Goal: Use online tool/utility: Use online tool/utility

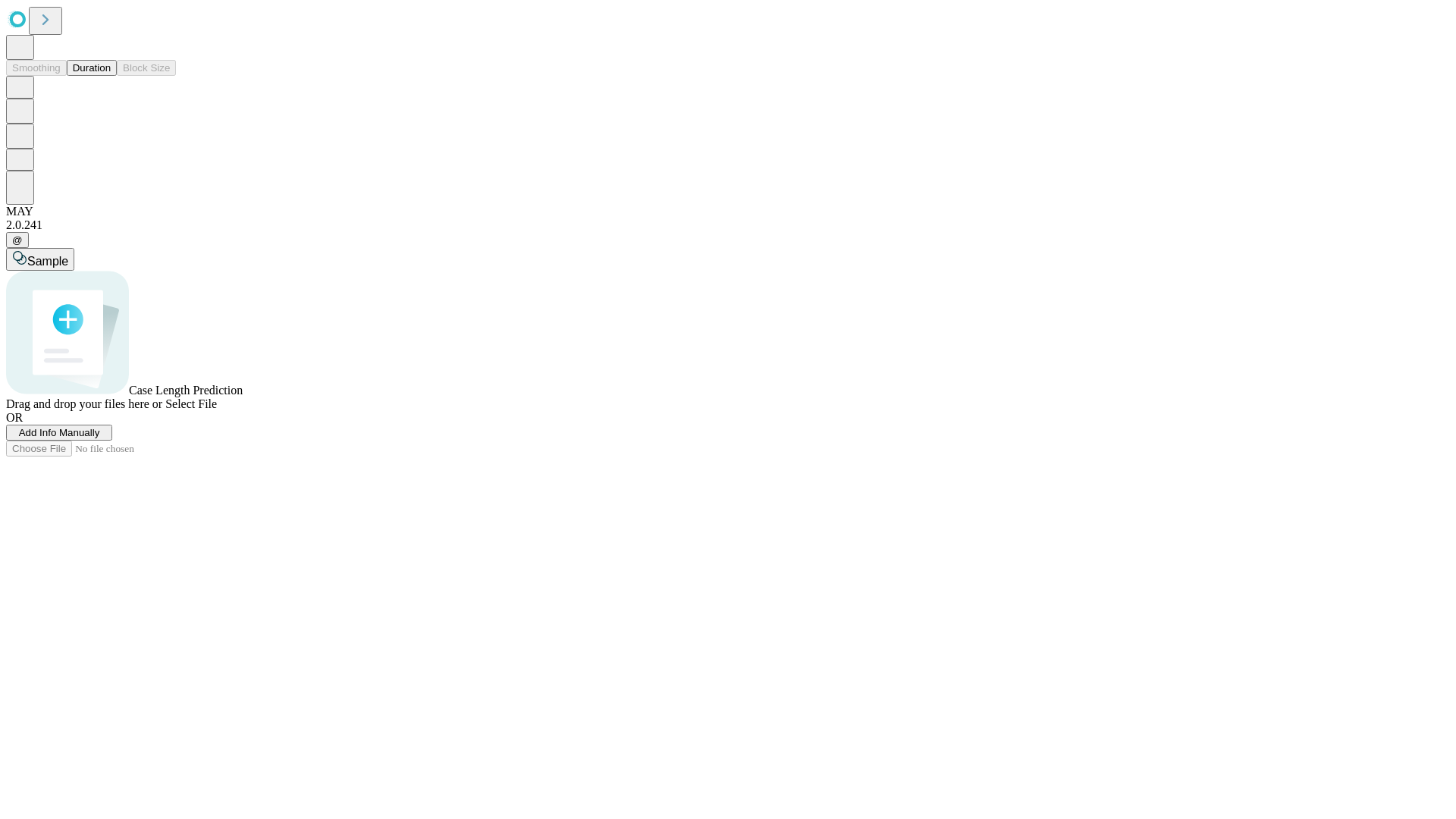
click at [217, 411] on span "Select File" at bounding box center [191, 404] width 52 height 13
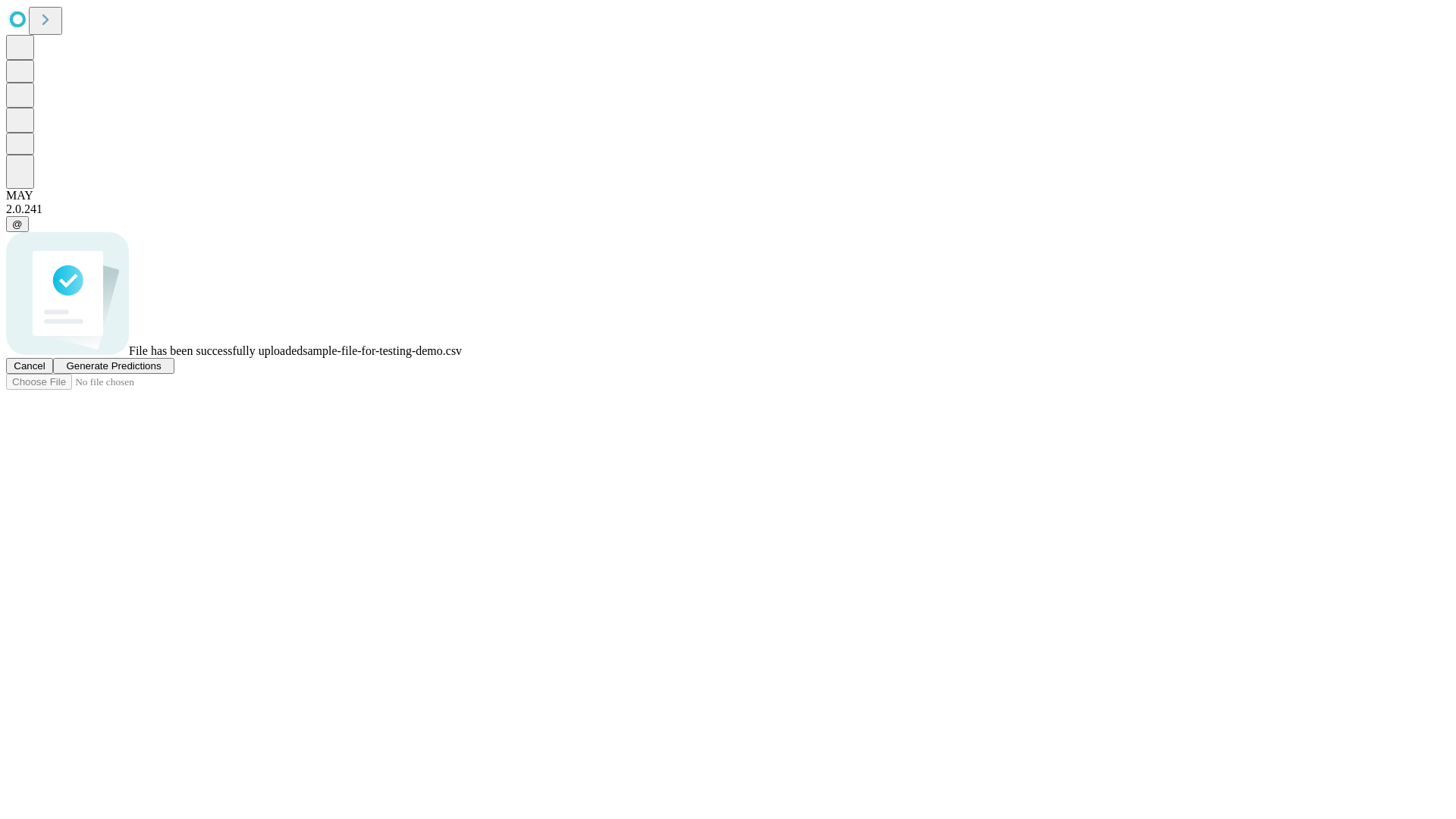
click at [161, 371] on span "Generate Predictions" at bounding box center [113, 366] width 95 height 12
